Goal: Check status: Check status

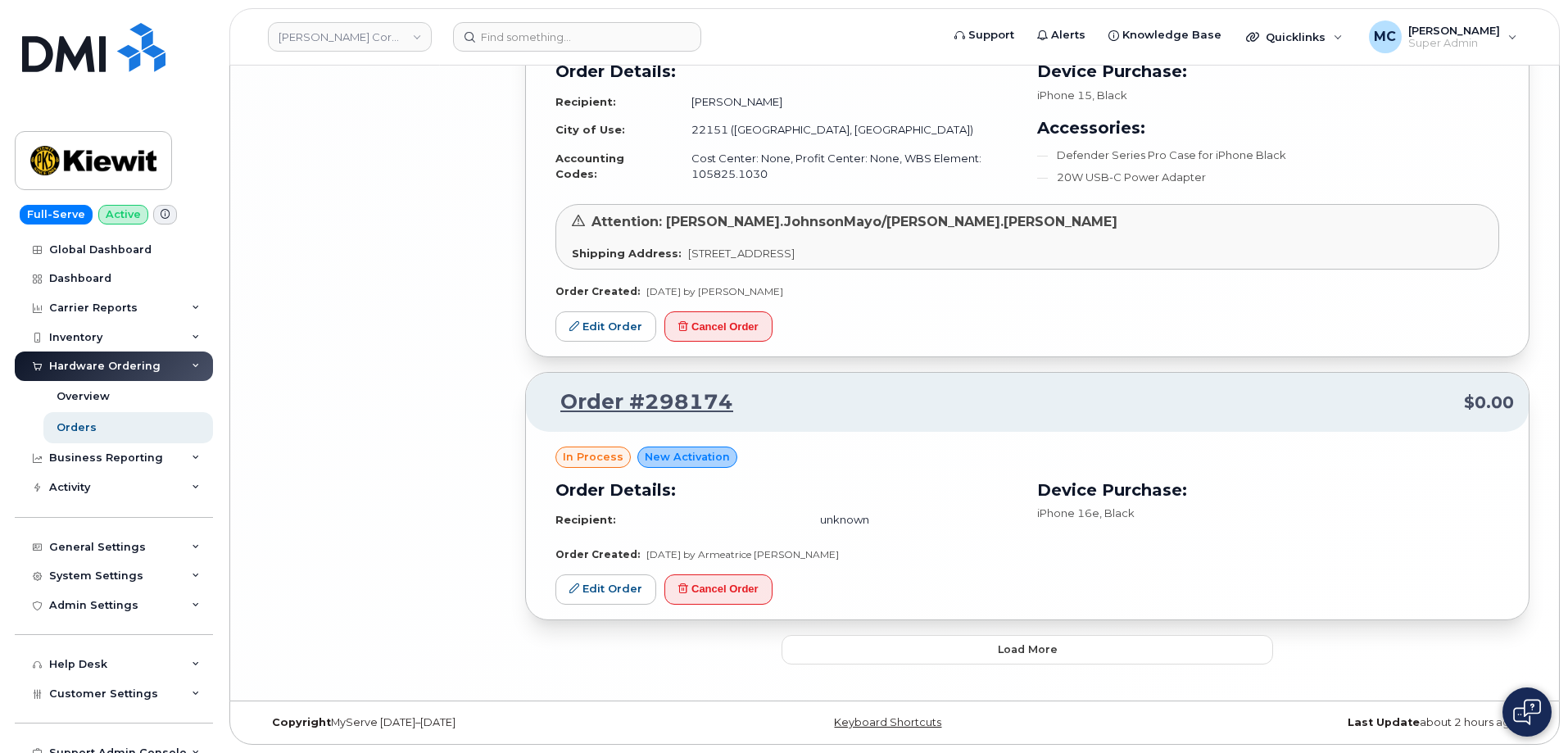
scroll to position [7078, 0]
click at [1028, 643] on span "Load more" at bounding box center [1027, 649] width 60 height 15
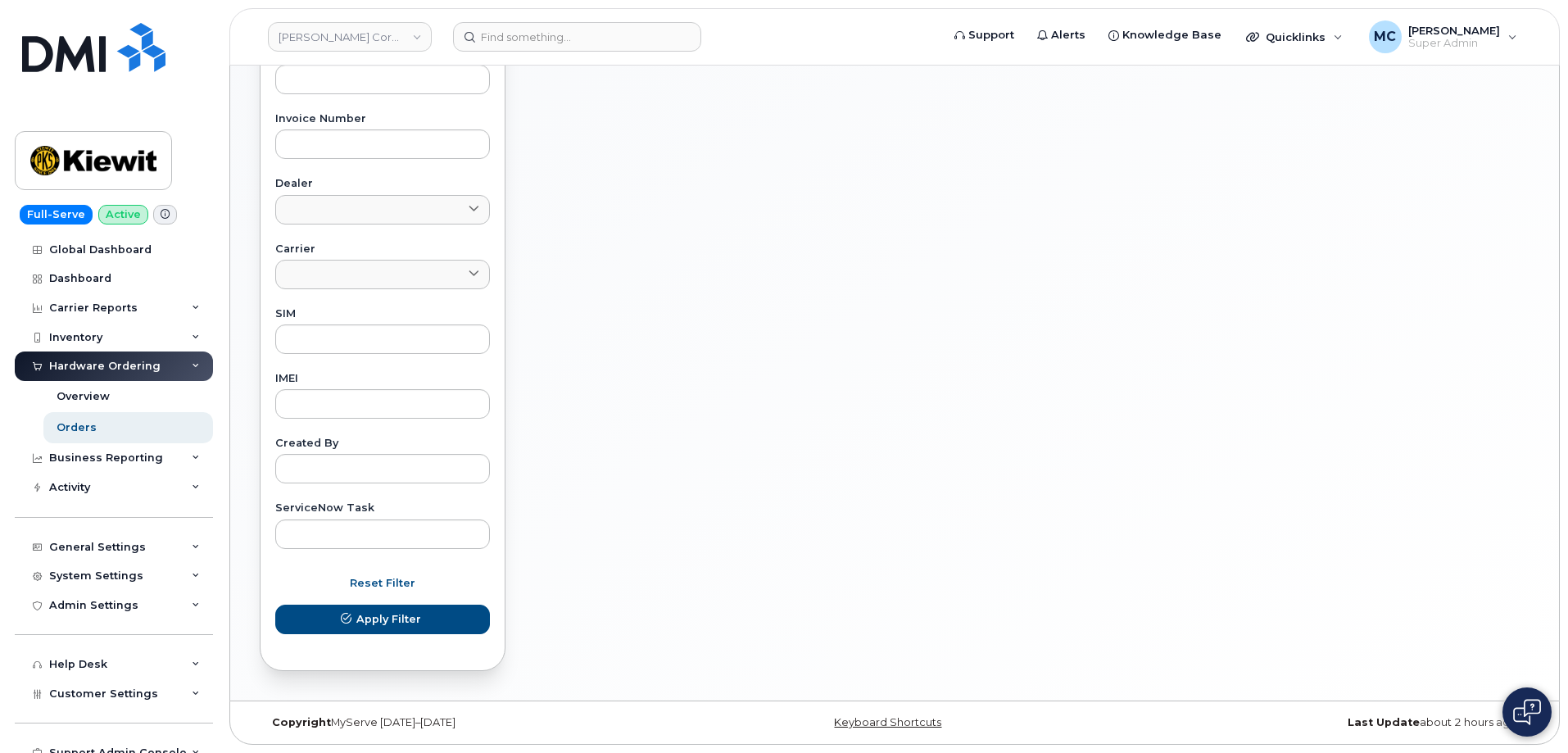
scroll to position [616, 0]
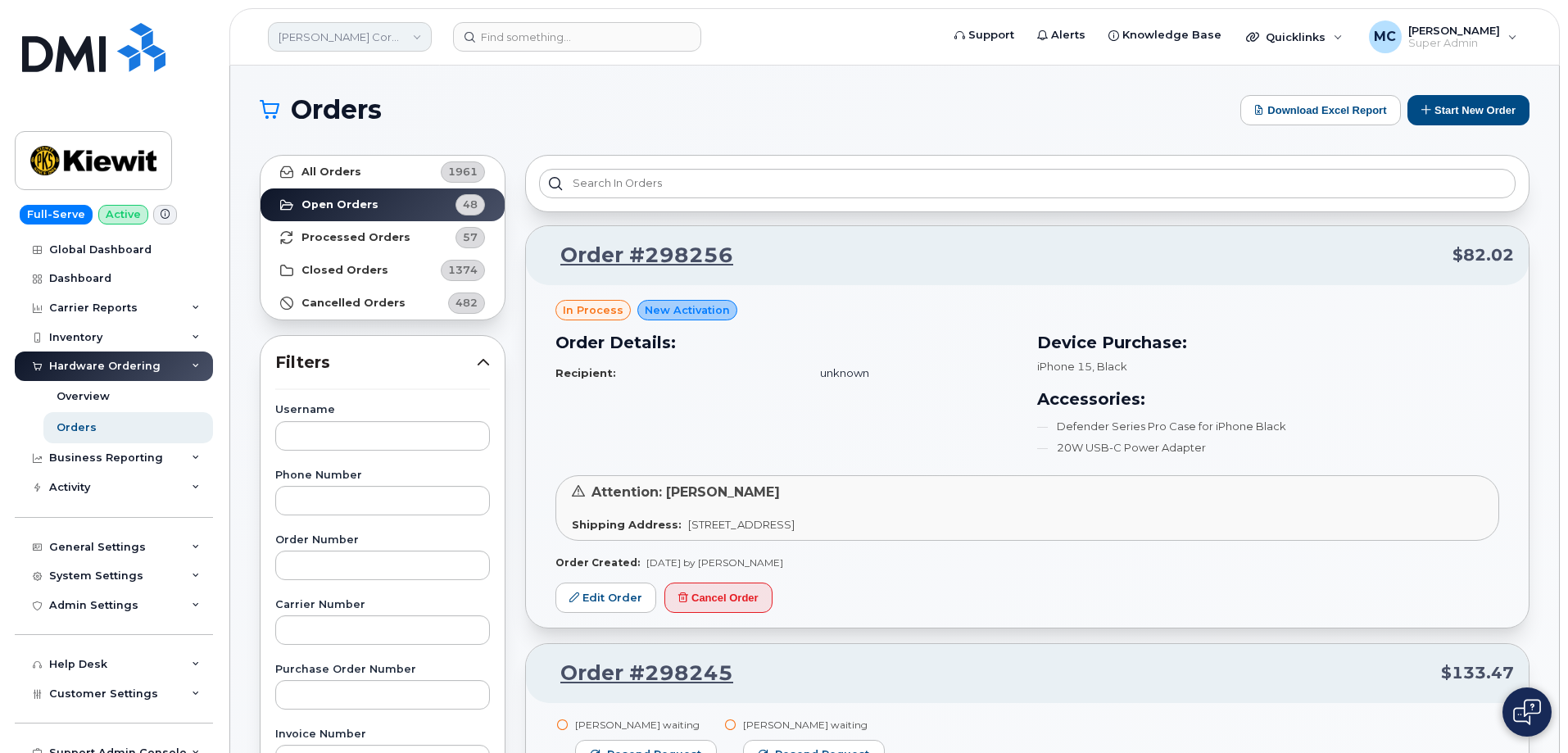
click at [364, 36] on link "[PERSON_NAME] Corporation" at bounding box center [349, 37] width 164 height 29
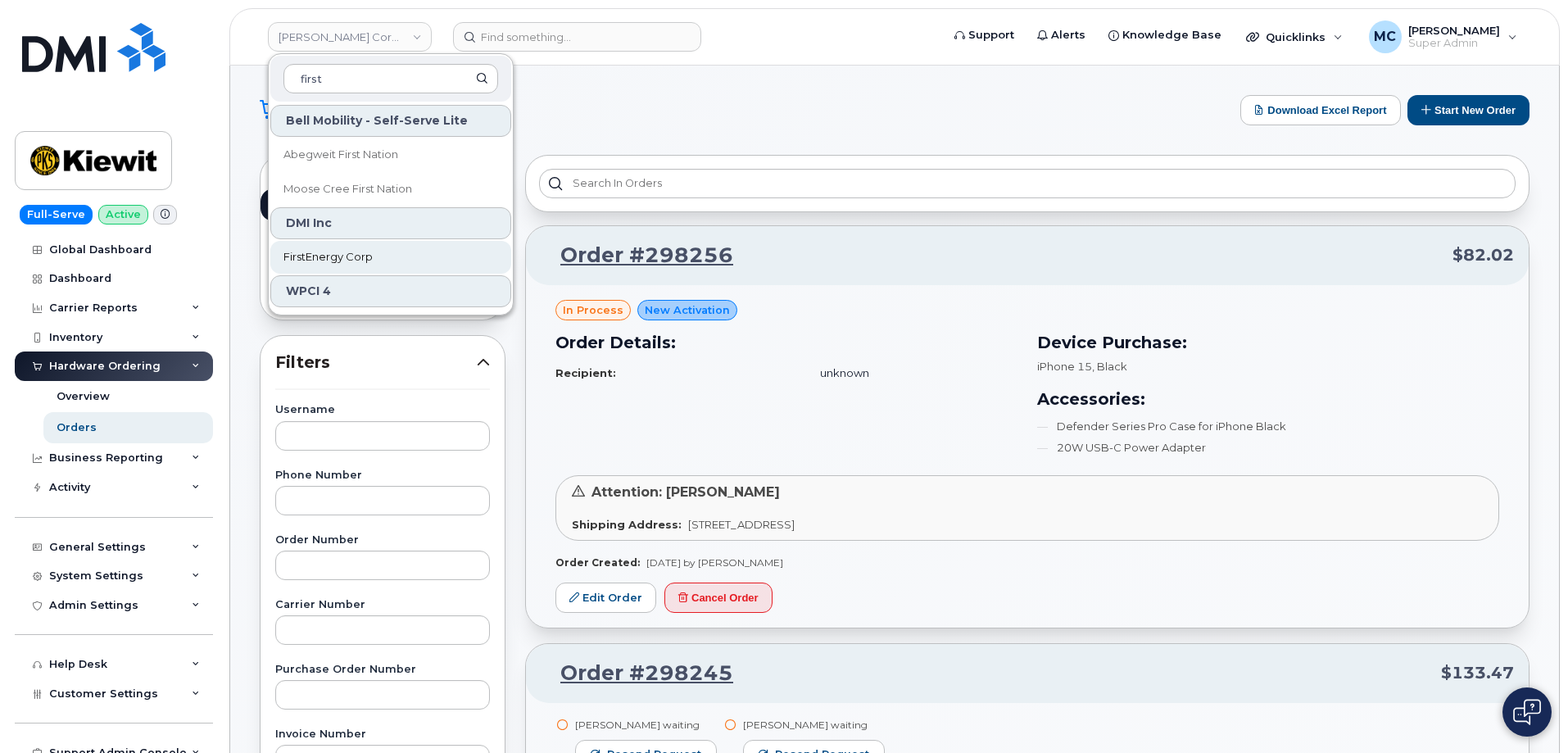
type input "first"
click at [326, 254] on span "FirstEnergy Corp" at bounding box center [328, 257] width 89 height 16
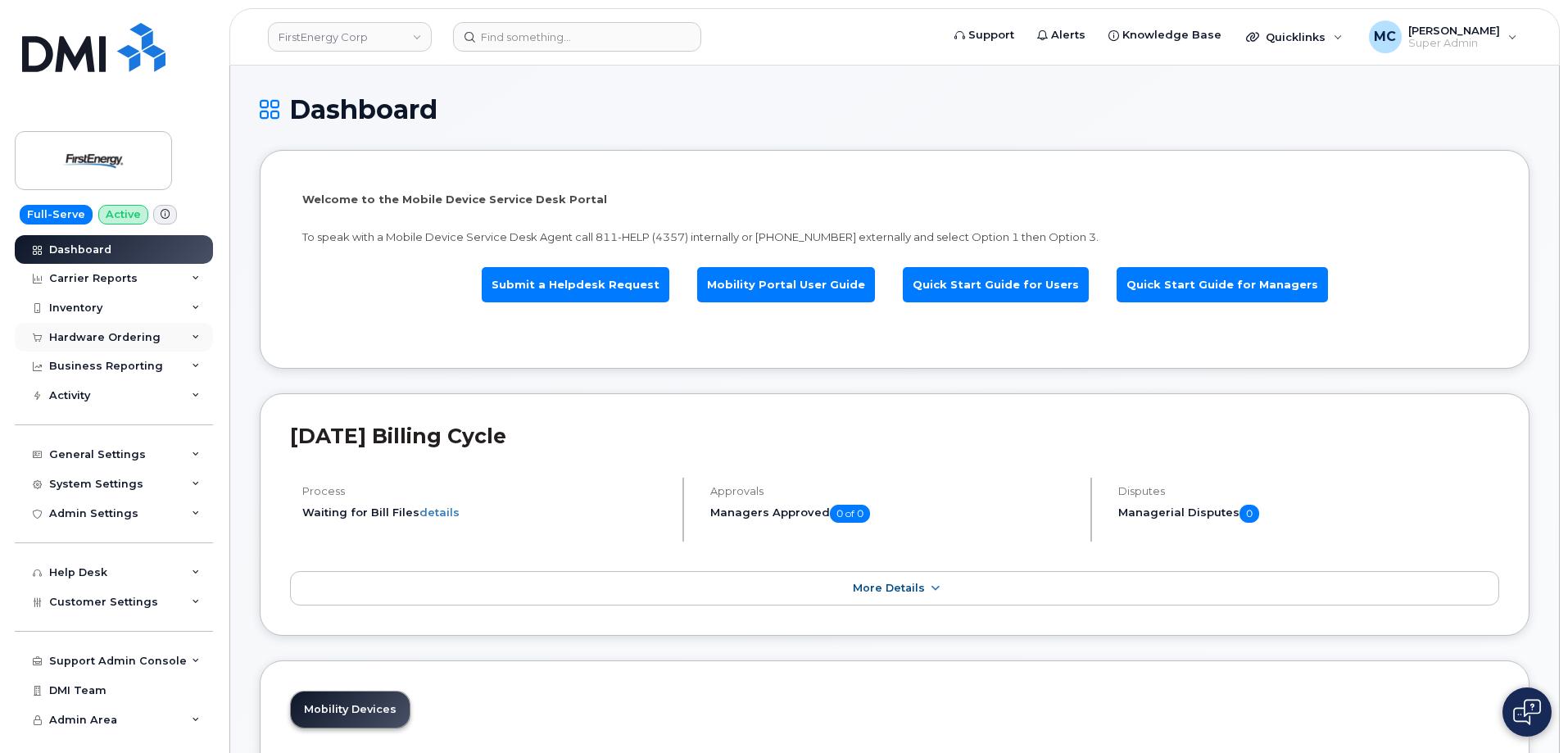
click at [106, 333] on div "Hardware Ordering" at bounding box center [105, 337] width 112 height 13
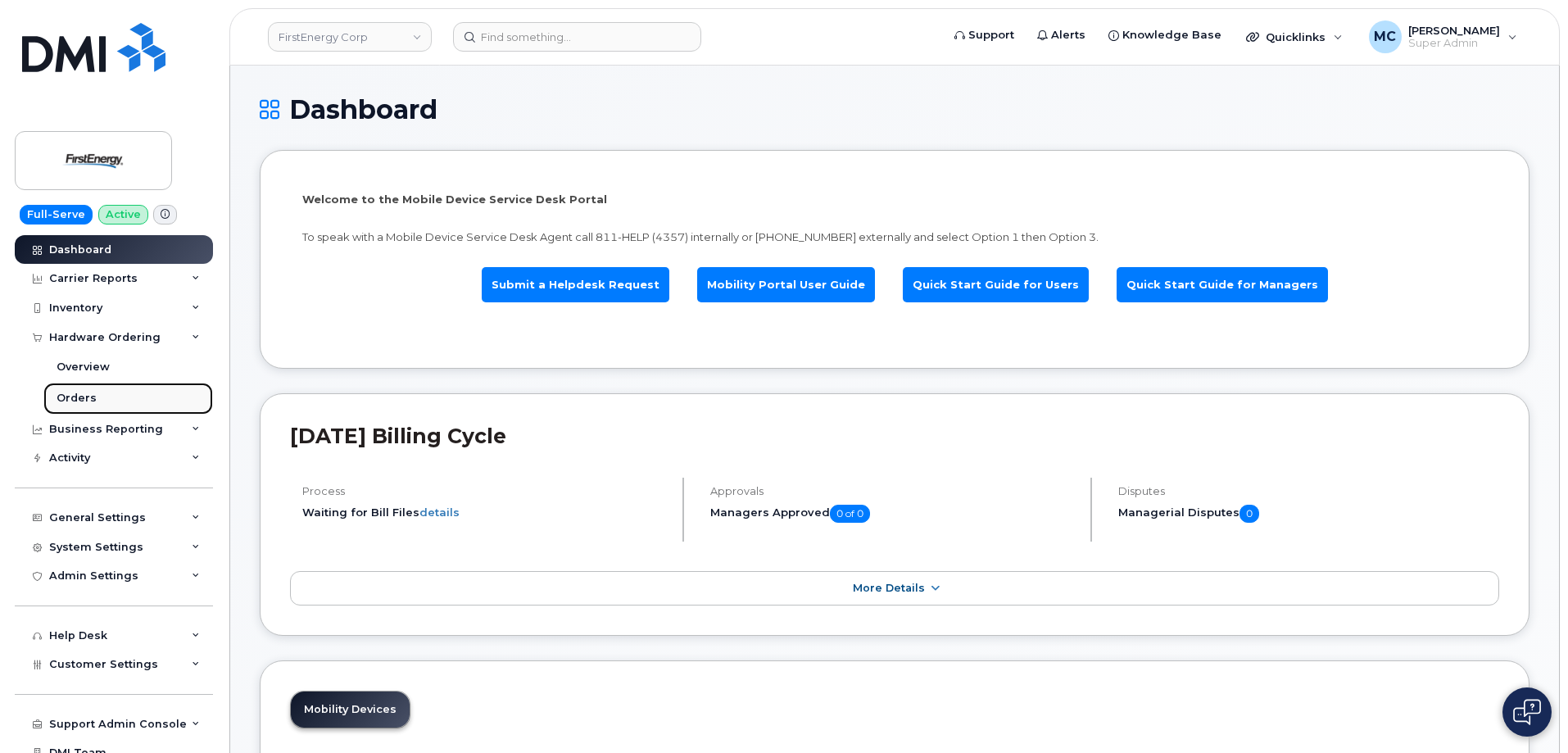
click at [103, 392] on link "Orders" at bounding box center [129, 398] width 170 height 31
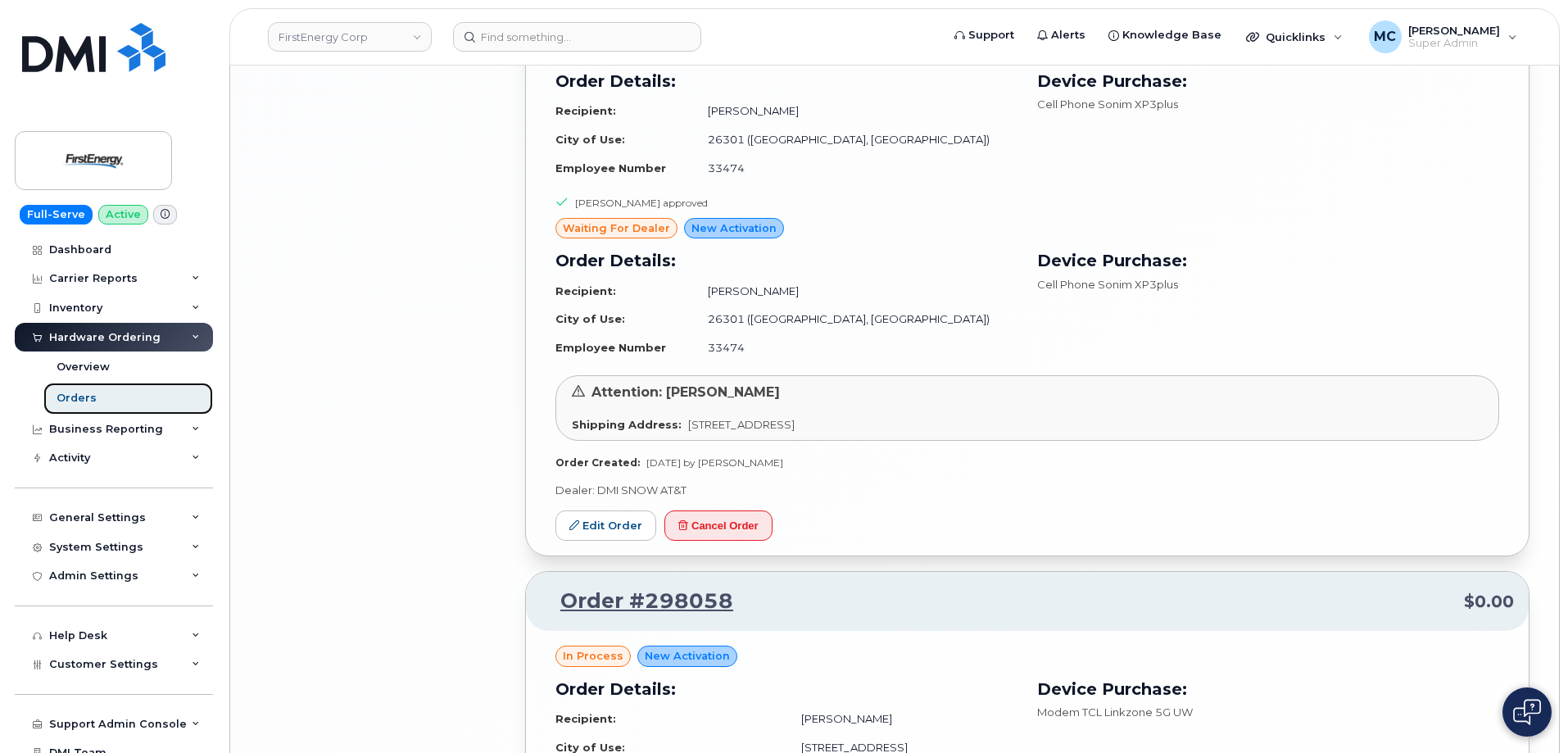
scroll to position [3662, 0]
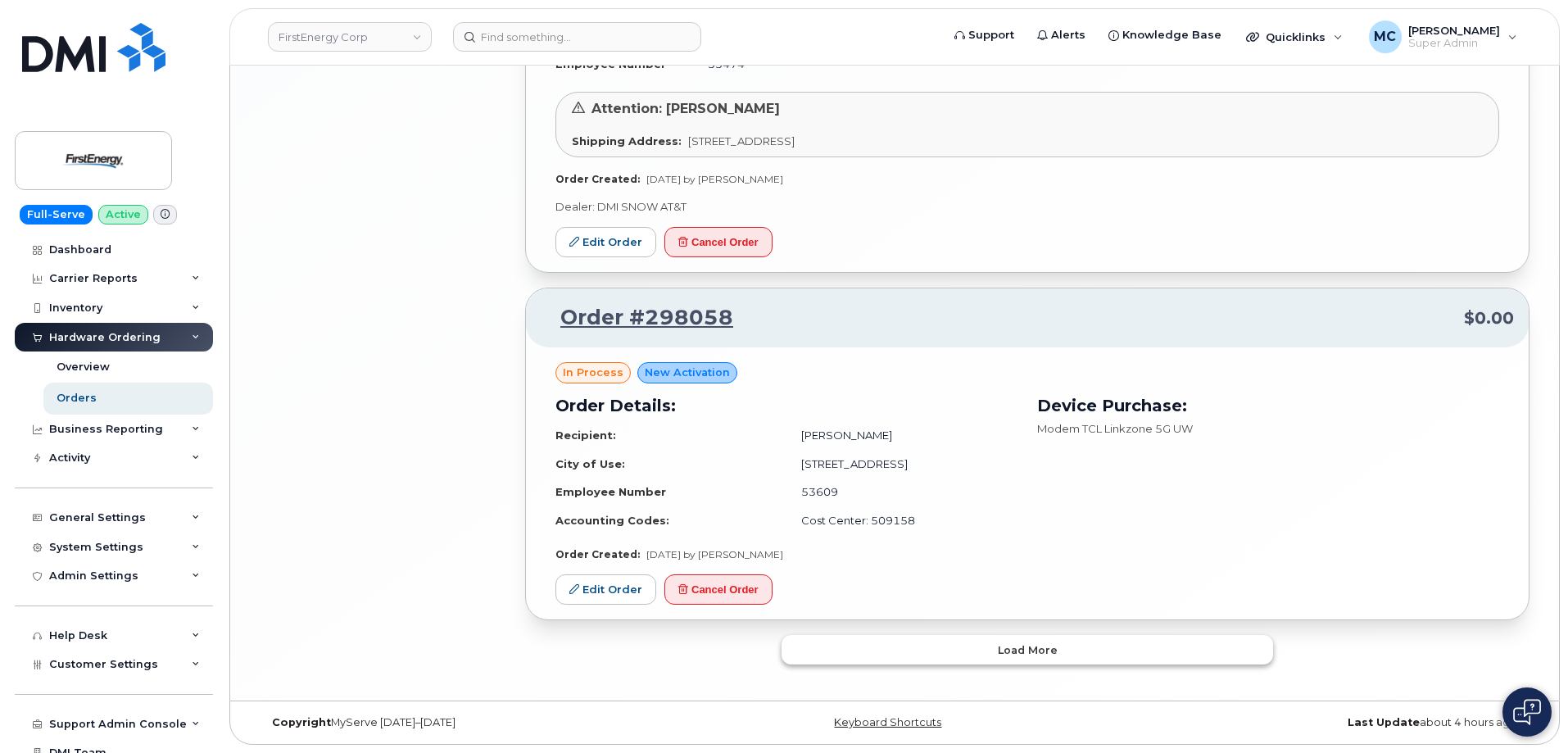
click at [1015, 652] on span "Load more" at bounding box center [1027, 650] width 60 height 15
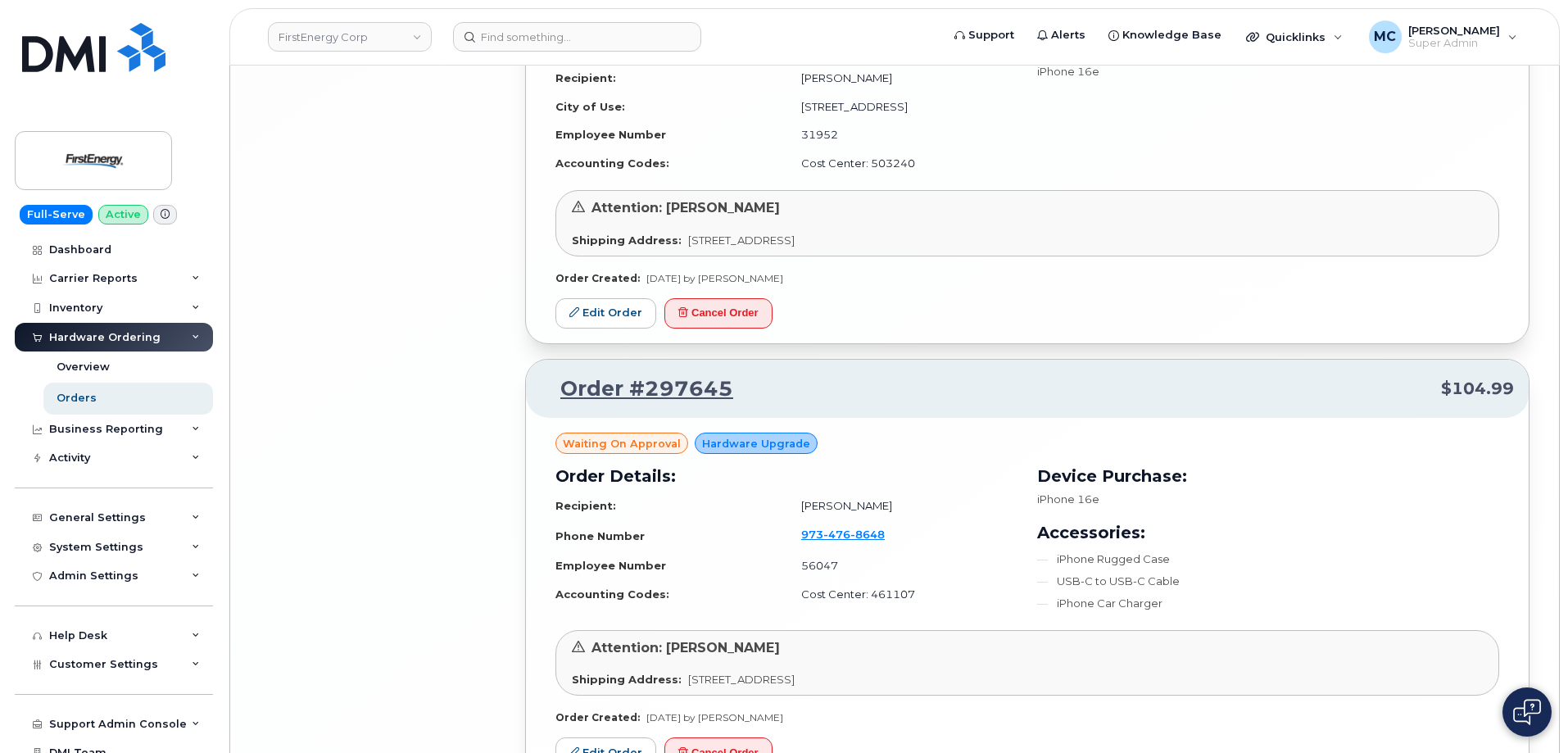
scroll to position [7575, 0]
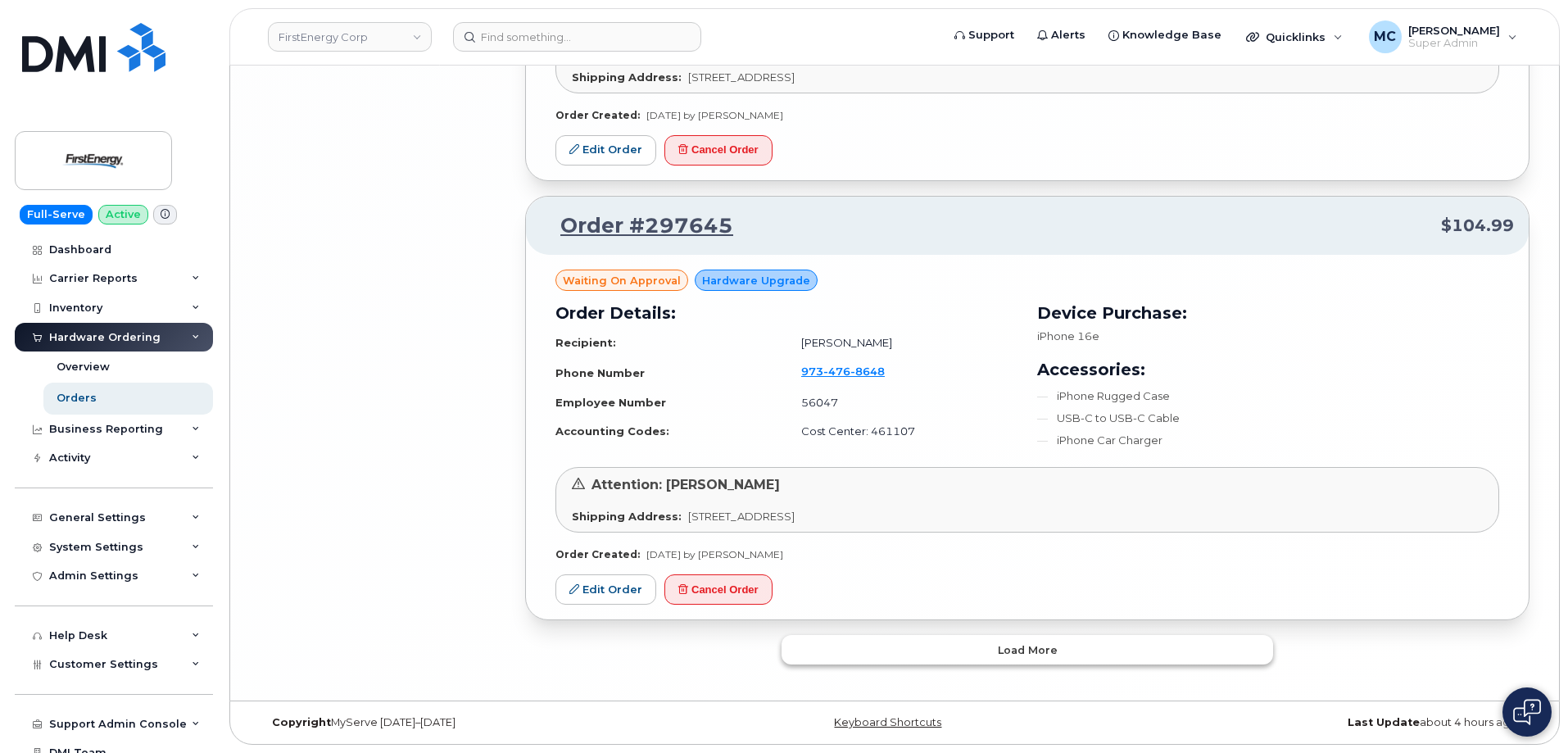
click at [999, 653] on span "Load more" at bounding box center [1027, 650] width 60 height 15
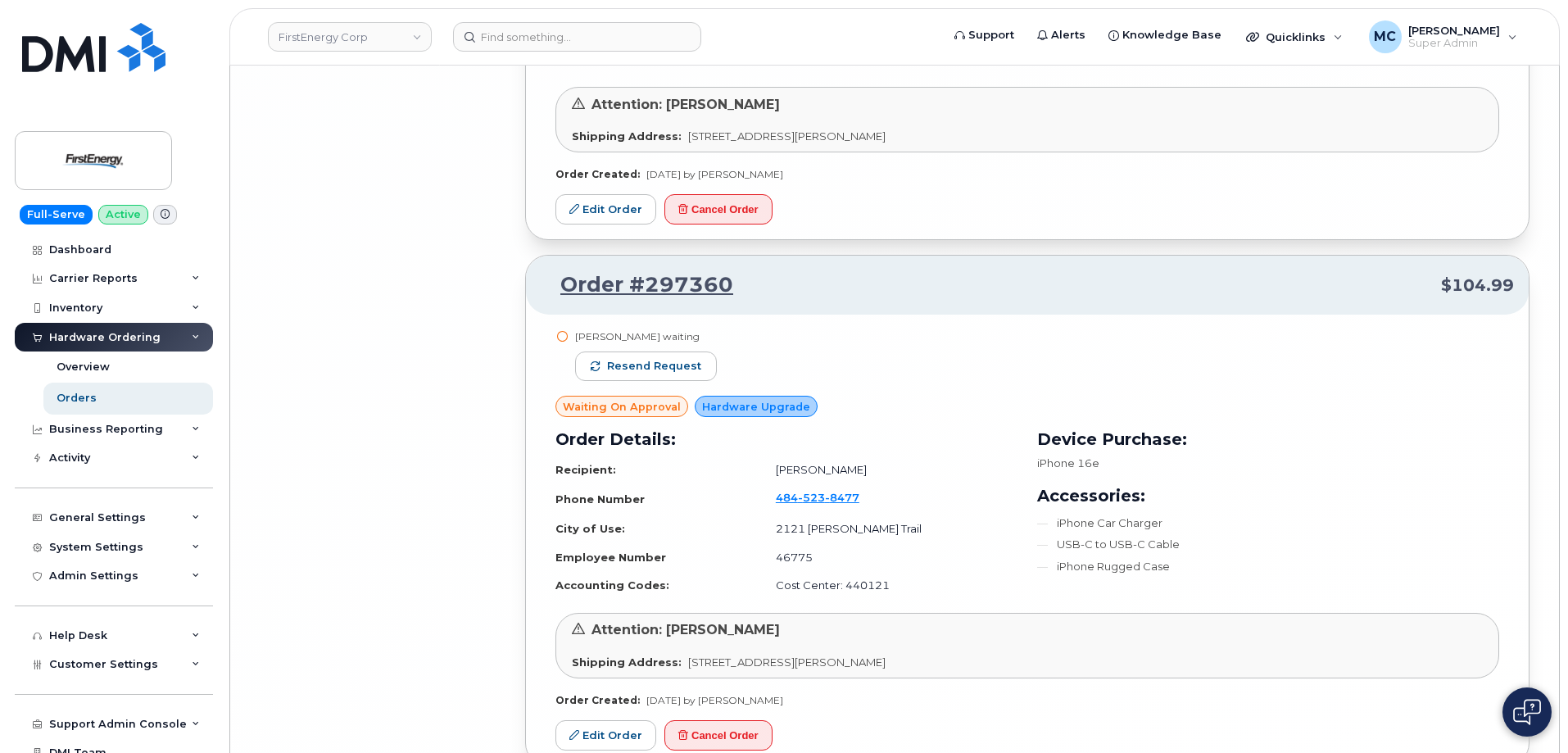
scroll to position [11486, 0]
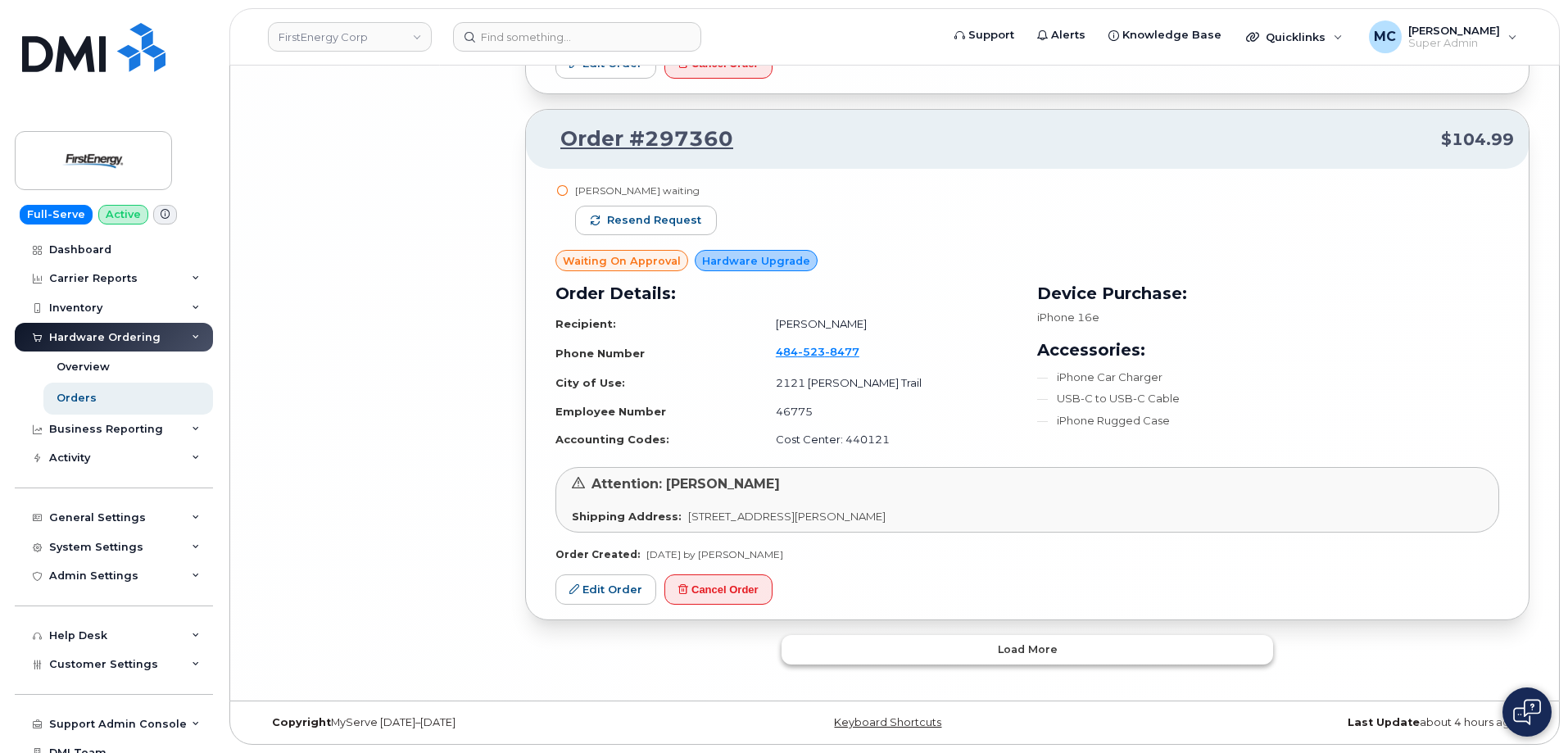
click at [1036, 639] on button "Load more" at bounding box center [1027, 650] width 492 height 29
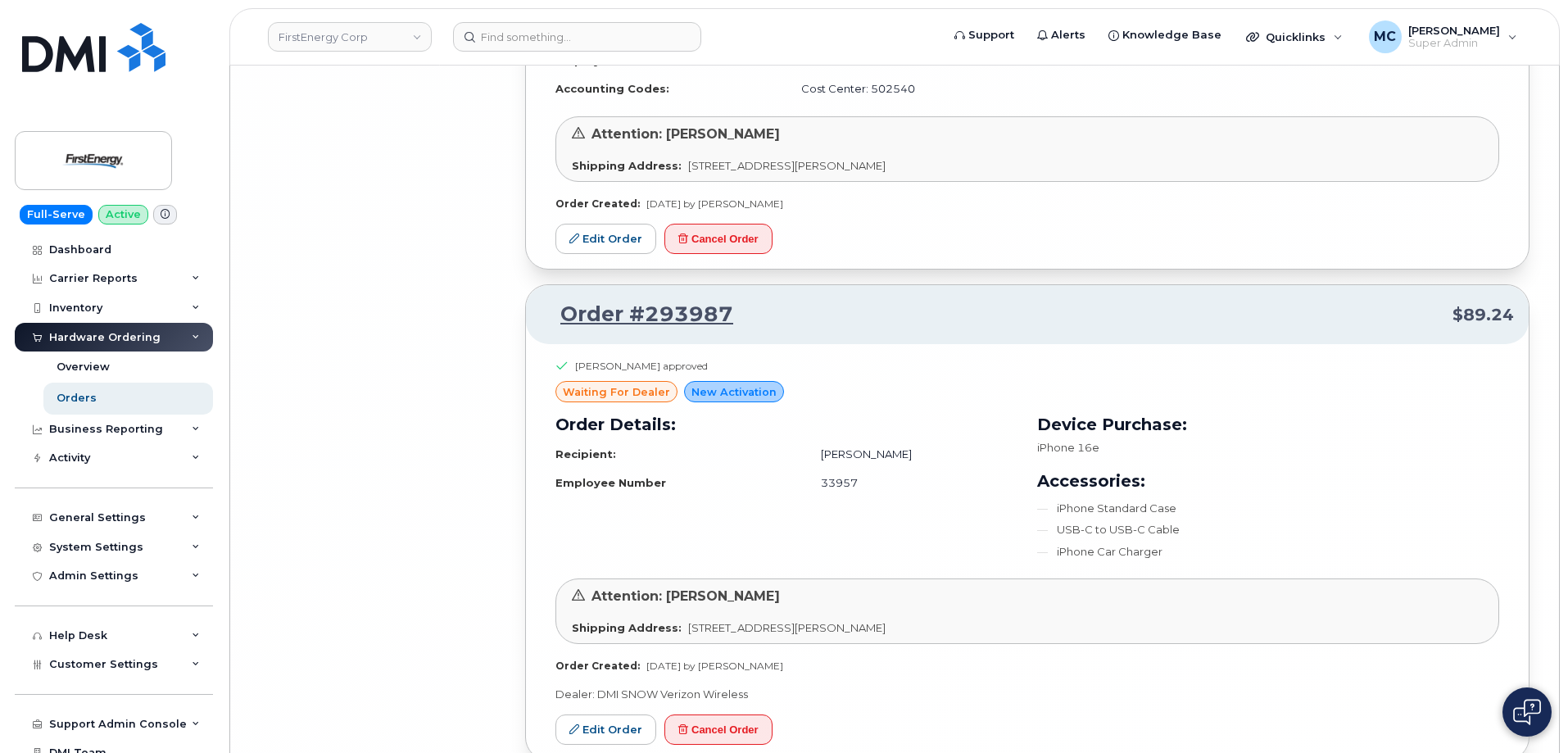
scroll to position [15341, 0]
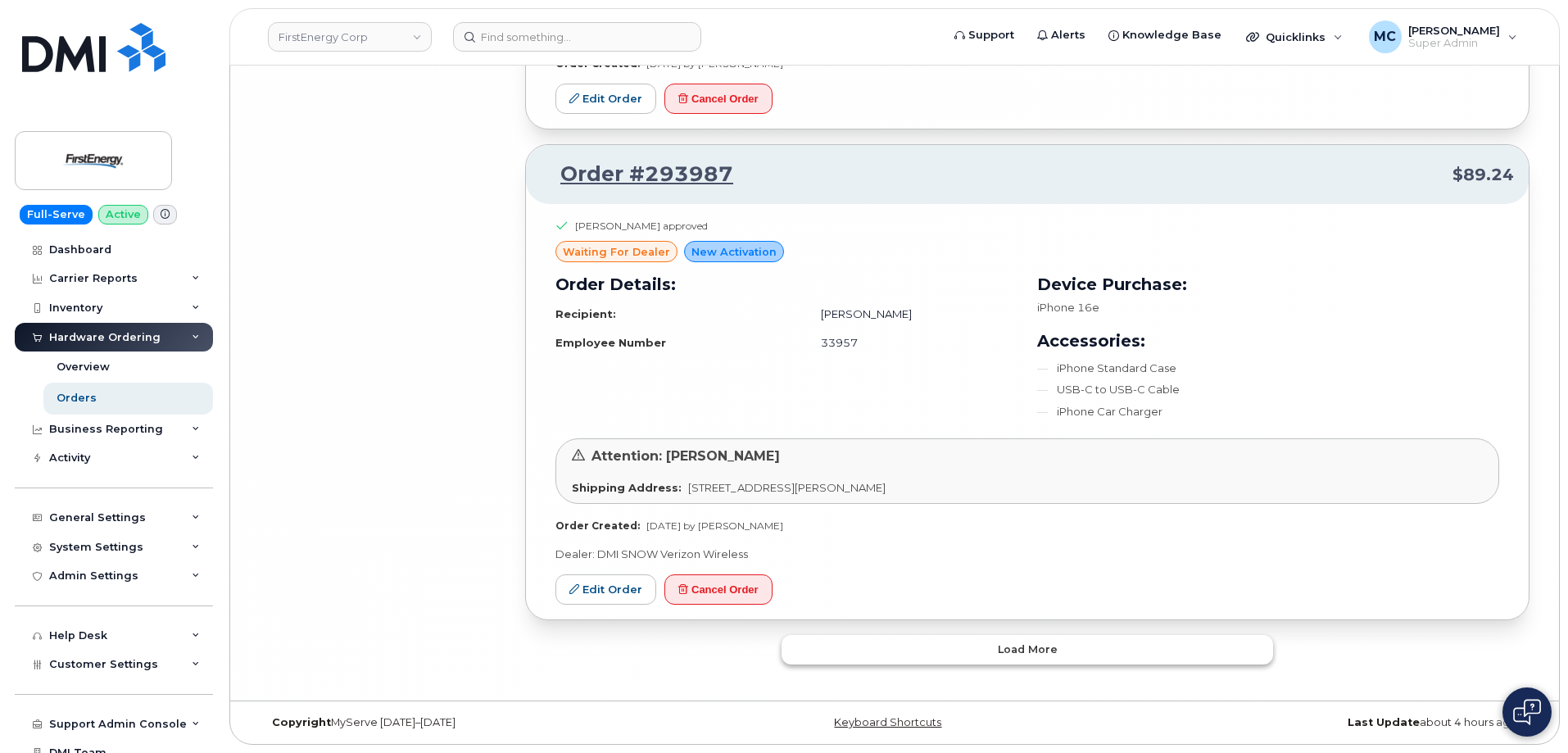
click at [1089, 647] on button "Load more" at bounding box center [1027, 650] width 492 height 29
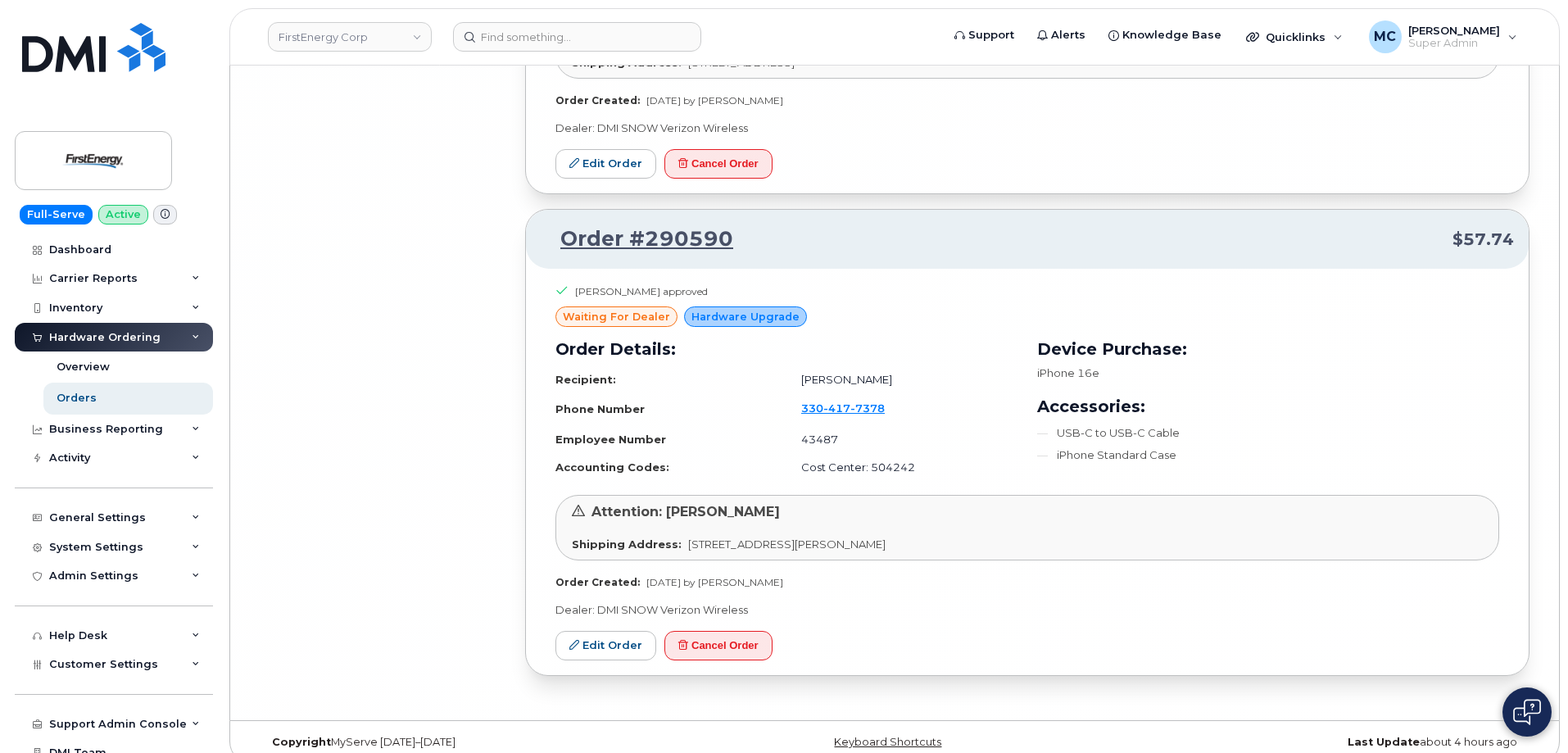
scroll to position [17297, 0]
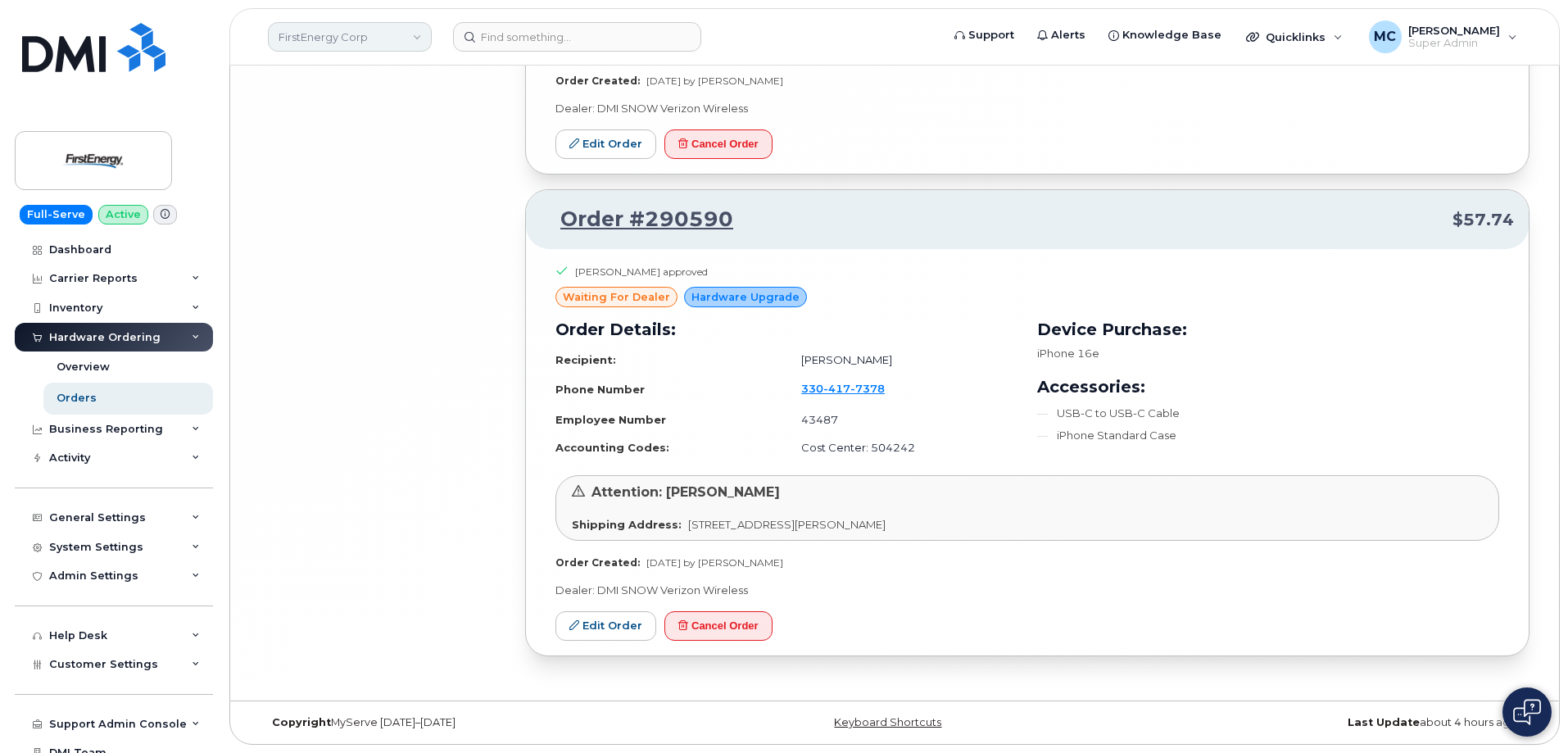
click at [392, 37] on link "FirstEnergy Corp" at bounding box center [349, 37] width 164 height 29
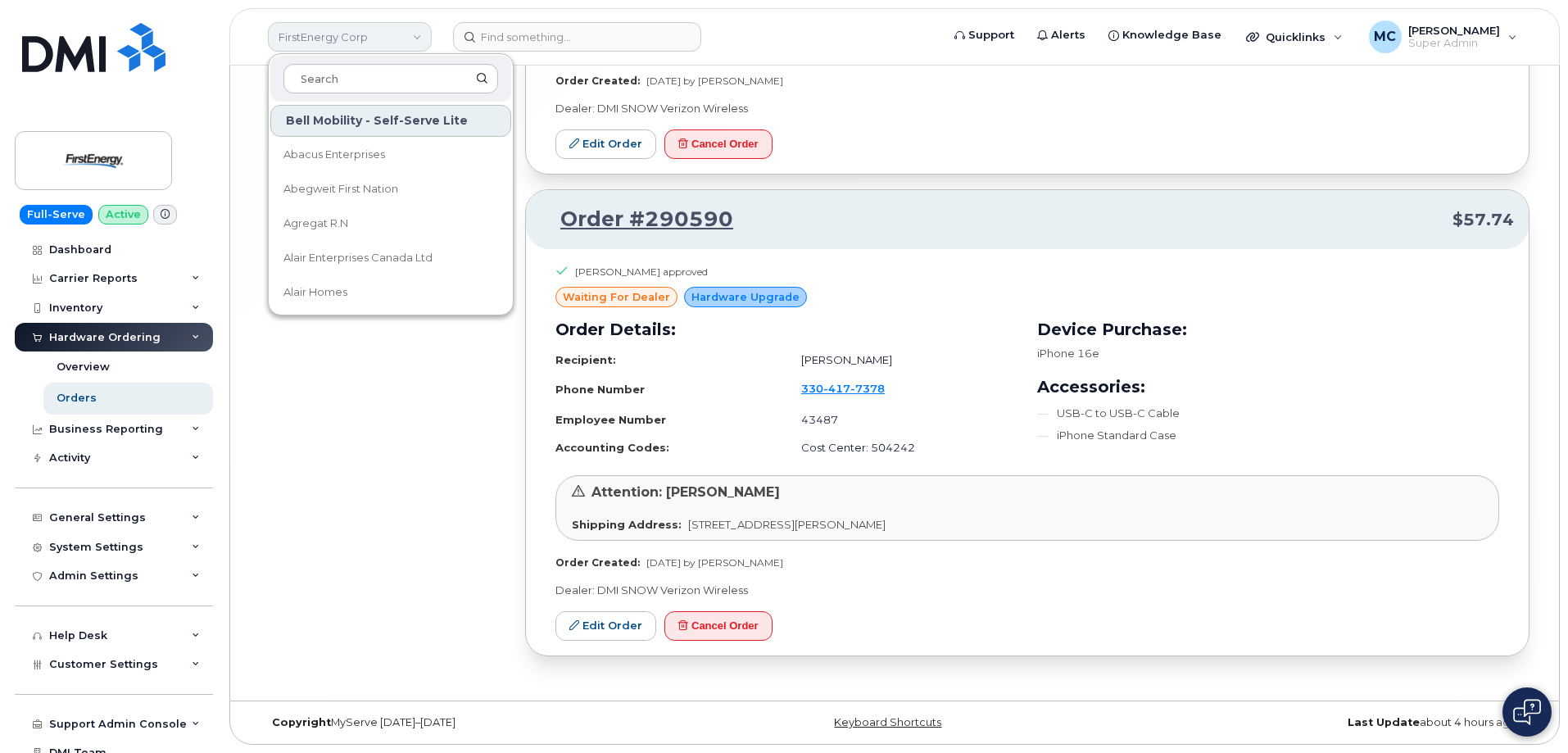
type input "m"
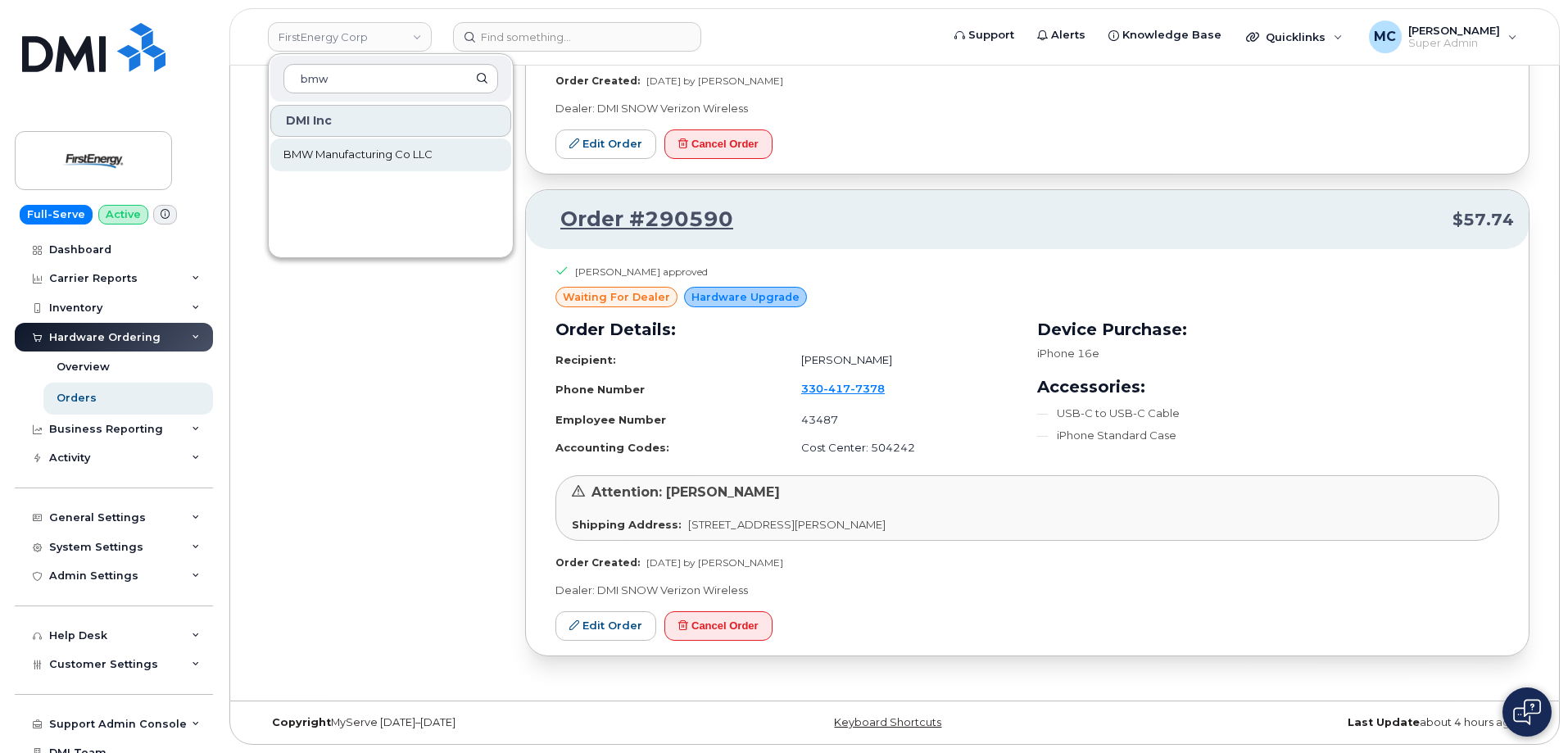
type input "bmw"
drag, startPoint x: 402, startPoint y: 160, endPoint x: 408, endPoint y: 150, distance: 11.7
click at [403, 160] on span "BMW Manufacturing Co LLC" at bounding box center [358, 155] width 149 height 16
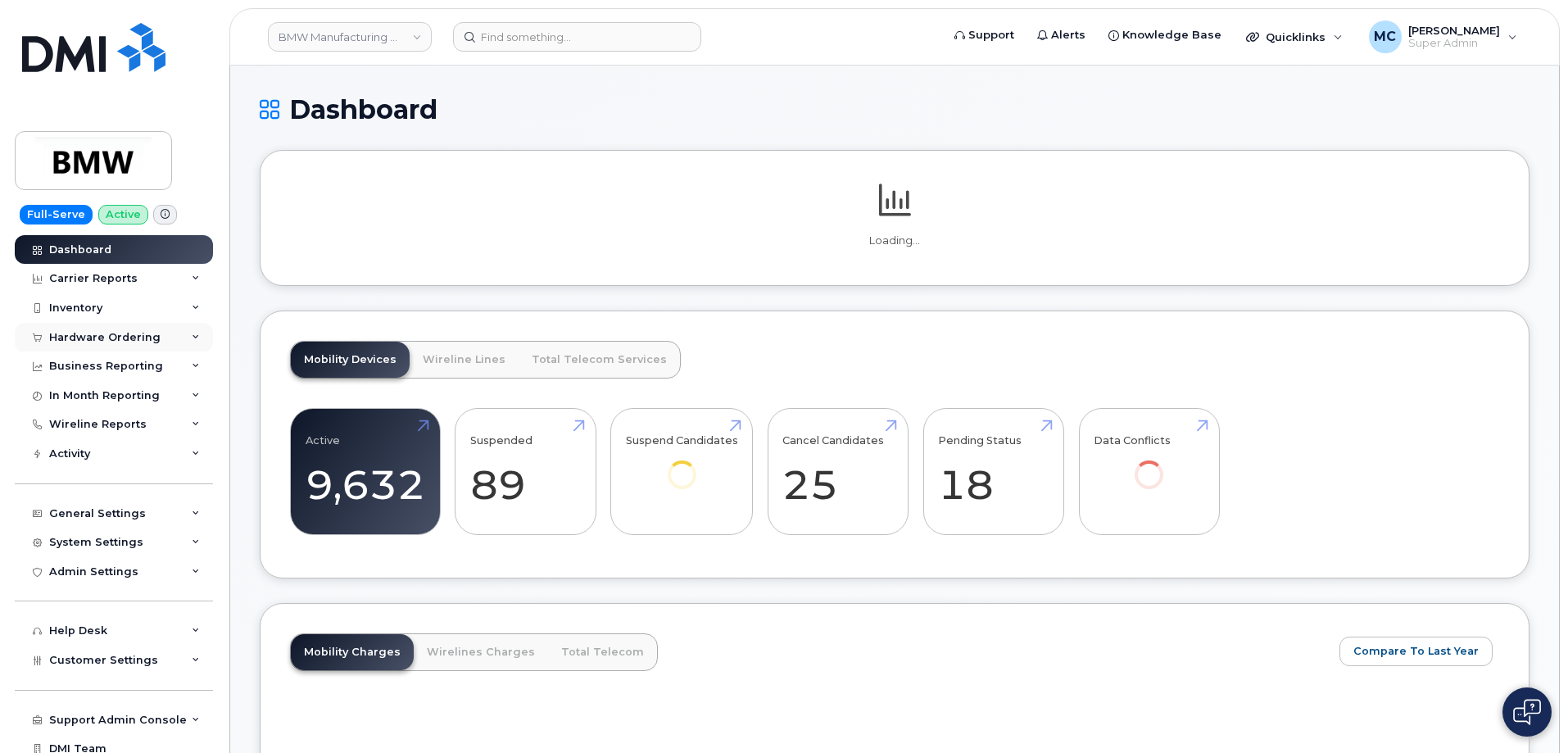
click at [88, 339] on div "Hardware Ordering" at bounding box center [105, 337] width 112 height 13
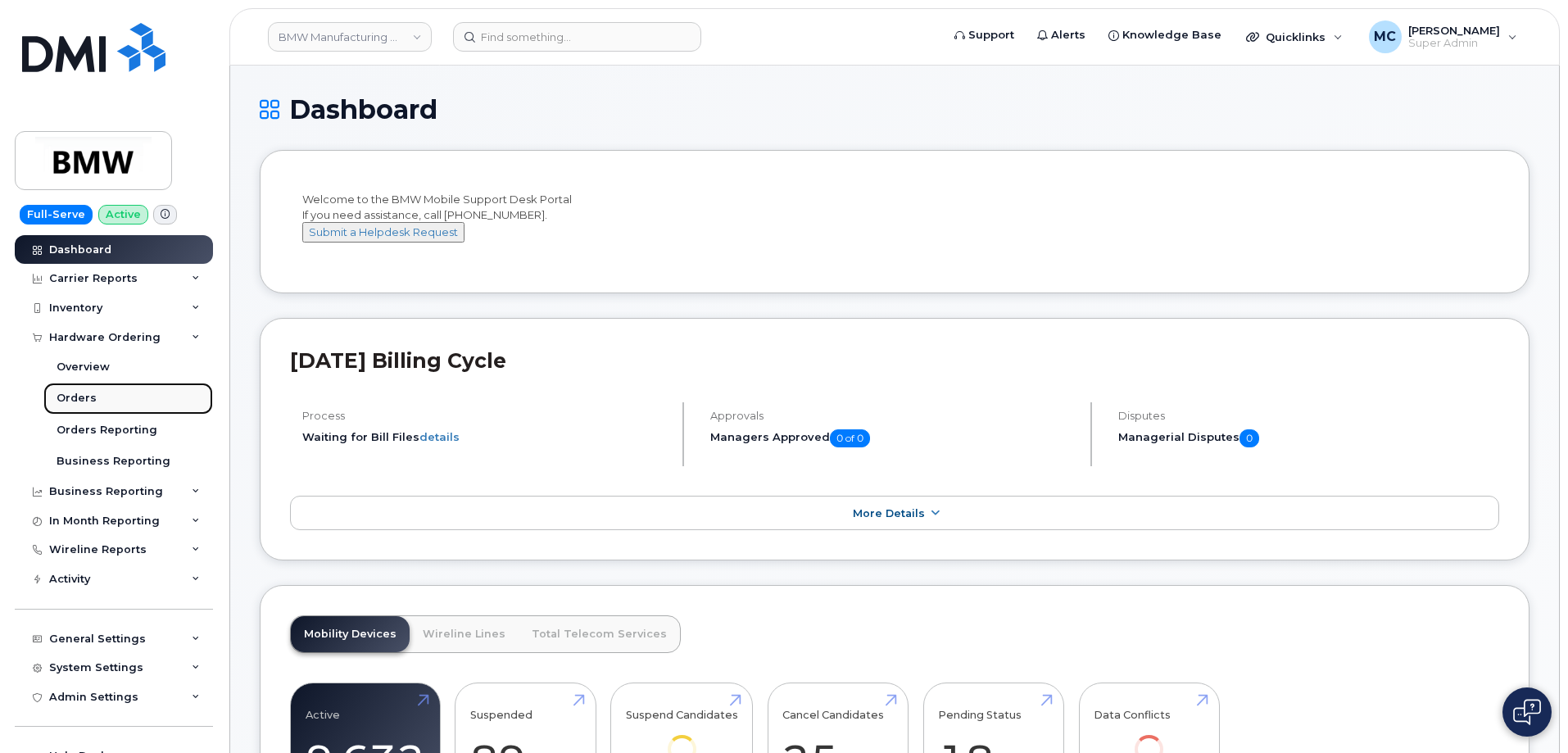
click at [88, 399] on div "Orders" at bounding box center [76, 398] width 40 height 15
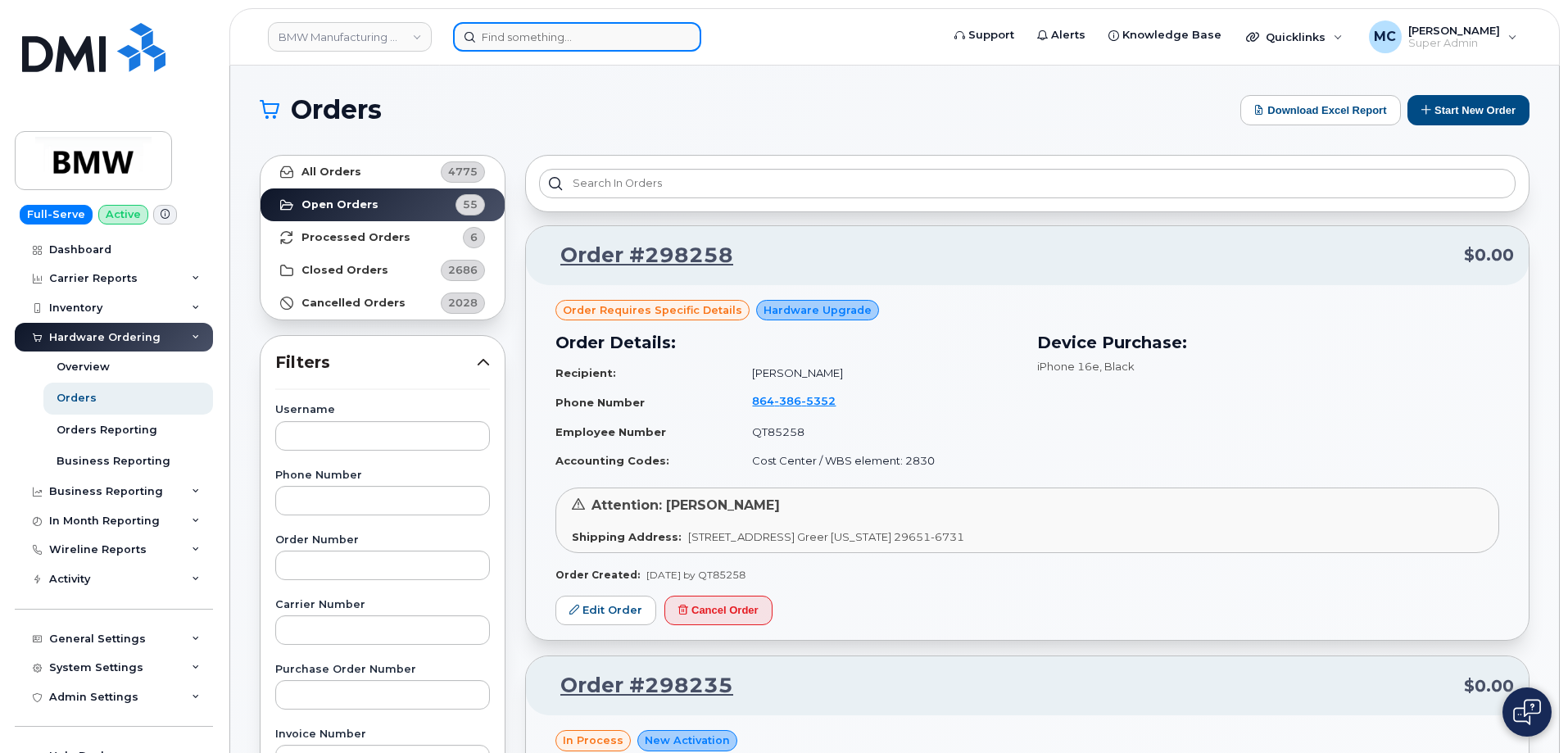
click at [557, 23] on input at bounding box center [577, 37] width 248 height 29
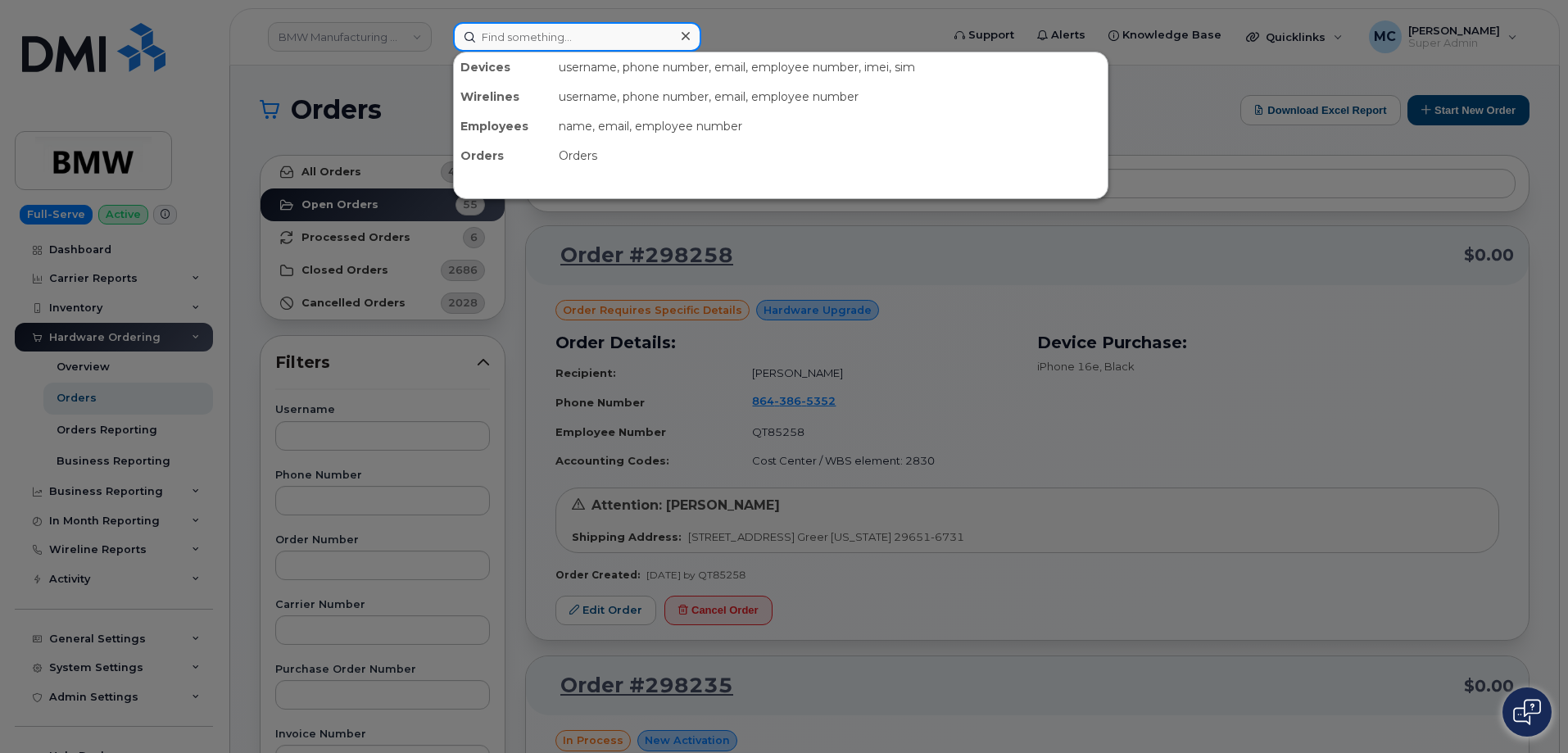
paste input "8786009011"
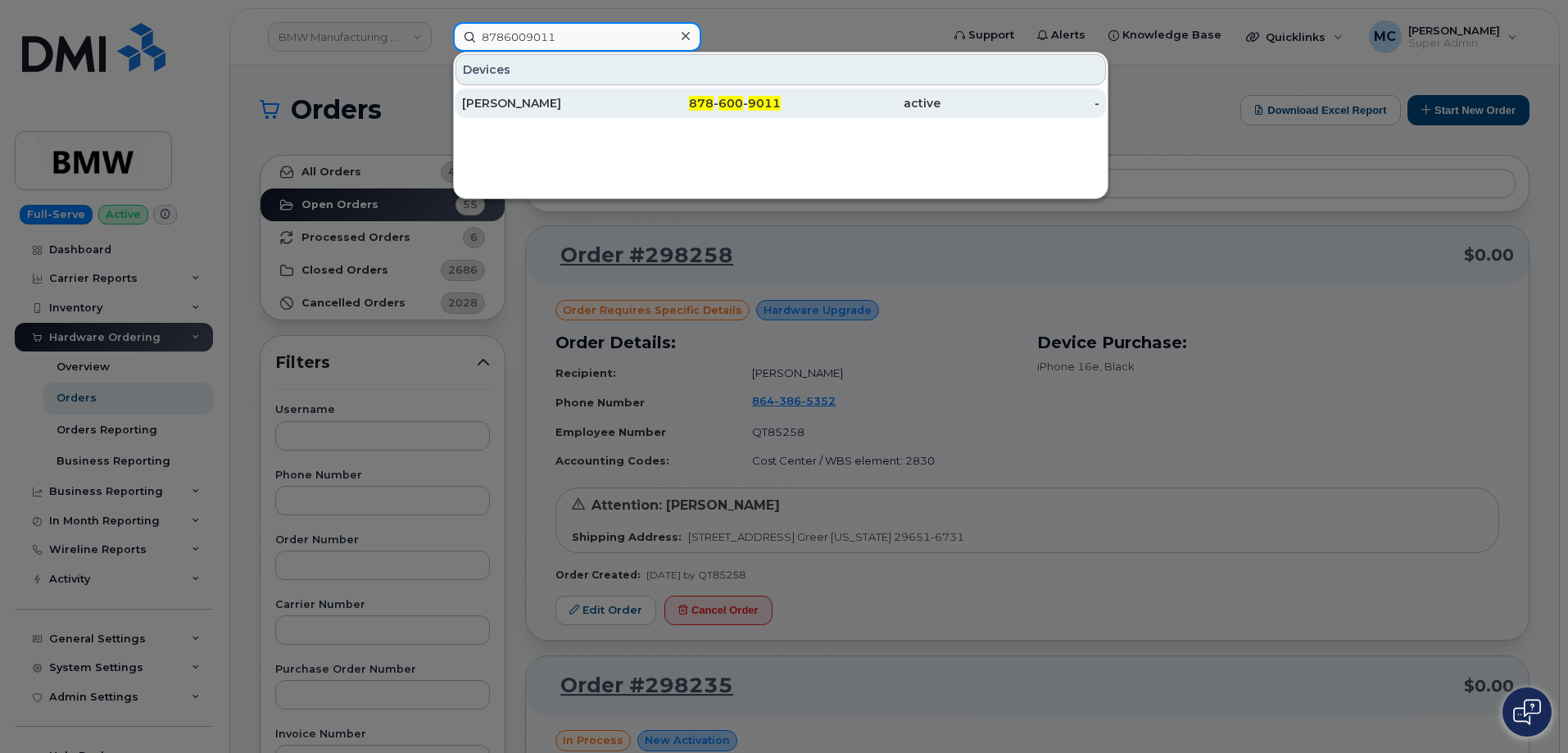
type input "8786009011"
click at [565, 102] on div "Ryan Novosedliak" at bounding box center [542, 103] width 160 height 16
